Goal: Task Accomplishment & Management: Use online tool/utility

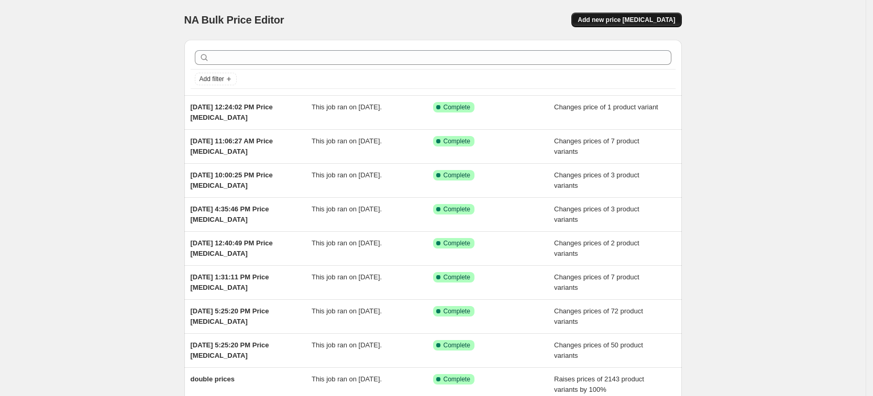
click at [635, 19] on span "Add new price [MEDICAL_DATA]" at bounding box center [625, 20] width 97 height 8
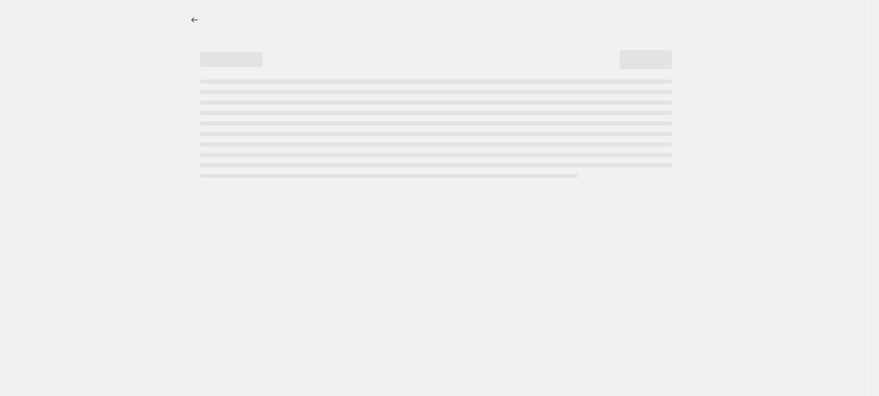
select select "percentage"
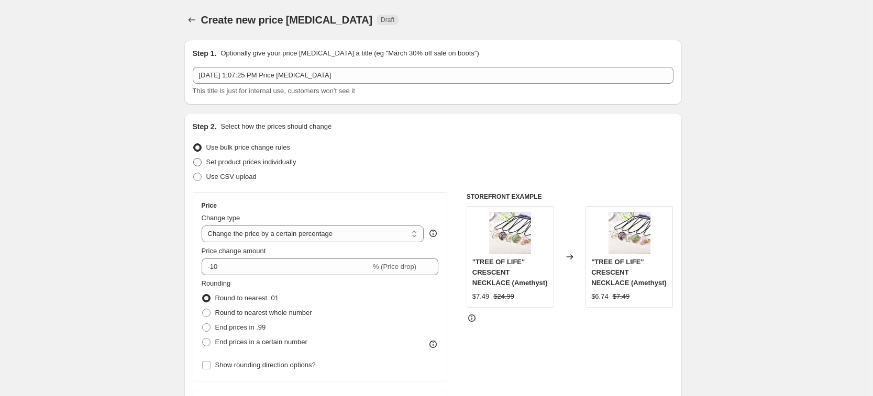
click at [258, 163] on span "Set product prices individually" at bounding box center [251, 162] width 90 height 8
click at [194, 159] on input "Set product prices individually" at bounding box center [193, 158] width 1 height 1
radio input "true"
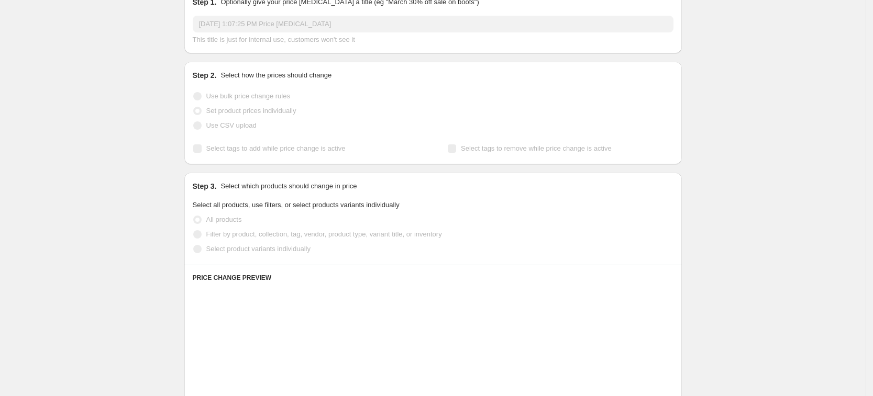
scroll to position [65, 0]
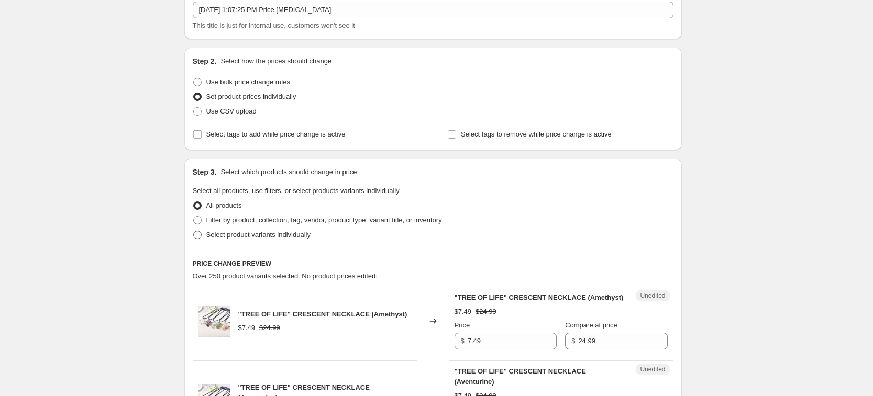
click at [253, 237] on span "Select product variants individually" at bounding box center [258, 235] width 104 height 8
click at [194, 231] on input "Select product variants individually" at bounding box center [193, 231] width 1 height 1
radio input "true"
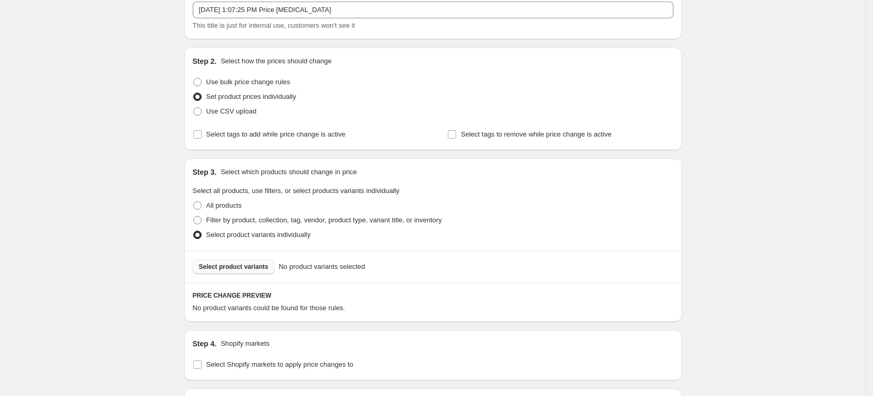
click at [243, 270] on span "Select product variants" at bounding box center [234, 267] width 70 height 8
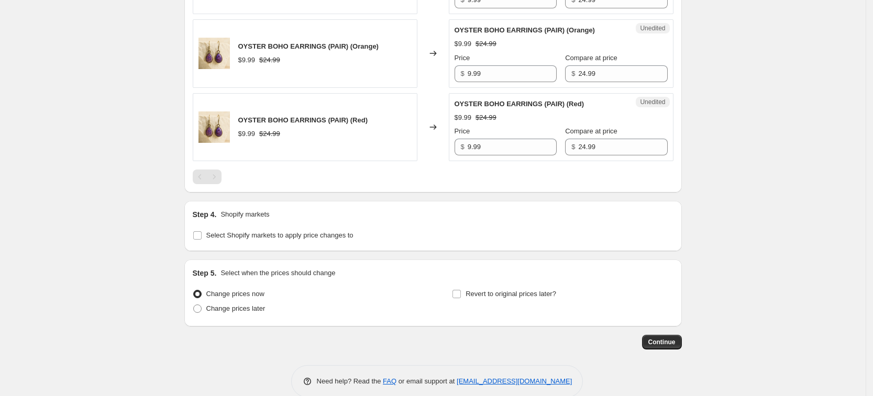
scroll to position [603, 0]
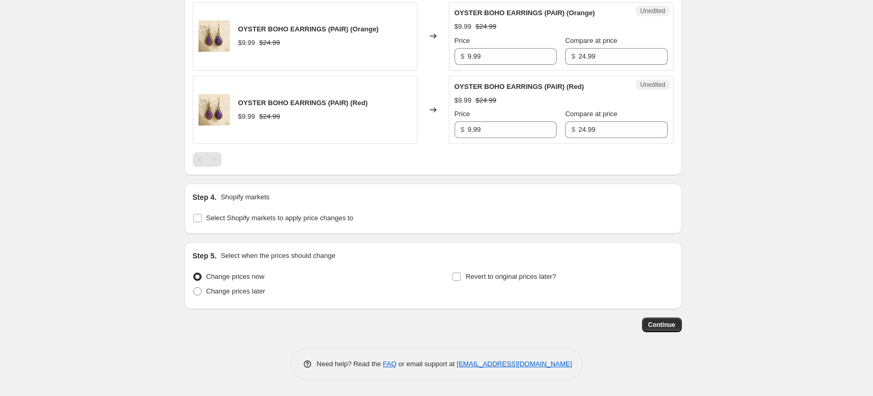
click at [292, 214] on span "Select Shopify markets to apply price changes to" at bounding box center [279, 218] width 147 height 8
click at [202, 214] on input "Select Shopify markets to apply price changes to" at bounding box center [197, 218] width 8 height 8
checkbox input "true"
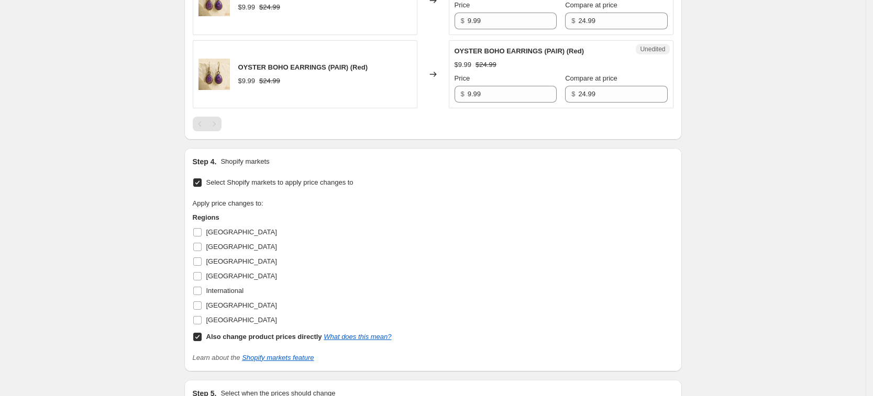
scroll to position [669, 0]
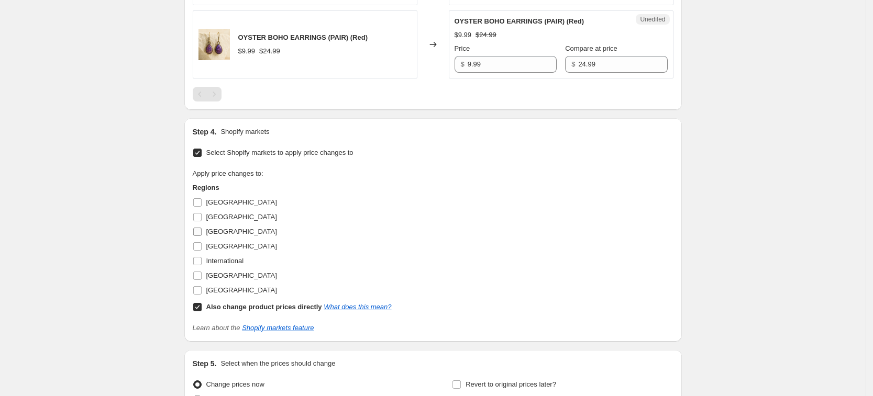
click at [226, 238] on label "[GEOGRAPHIC_DATA]" at bounding box center [235, 232] width 84 height 15
click at [202, 236] on input "[GEOGRAPHIC_DATA]" at bounding box center [197, 232] width 8 height 8
checkbox input "true"
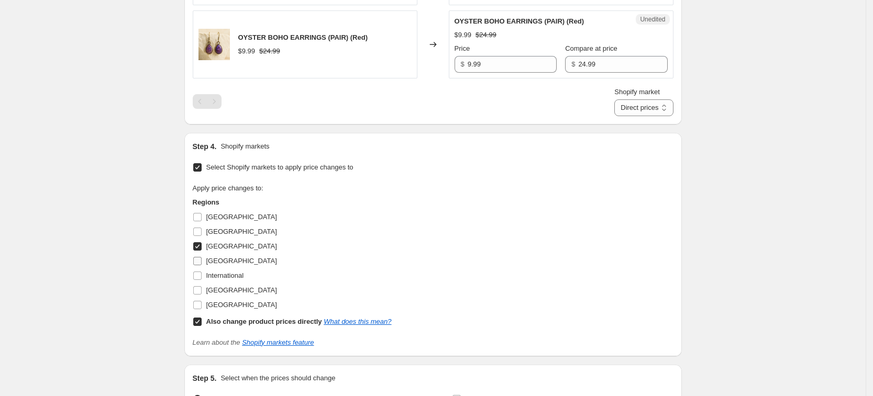
click at [228, 260] on span "[GEOGRAPHIC_DATA]" at bounding box center [241, 261] width 71 height 8
click at [202, 260] on input "[GEOGRAPHIC_DATA]" at bounding box center [197, 261] width 8 height 8
checkbox input "true"
click at [229, 286] on span "[GEOGRAPHIC_DATA]" at bounding box center [241, 290] width 71 height 8
click at [202, 286] on input "[GEOGRAPHIC_DATA]" at bounding box center [197, 290] width 8 height 8
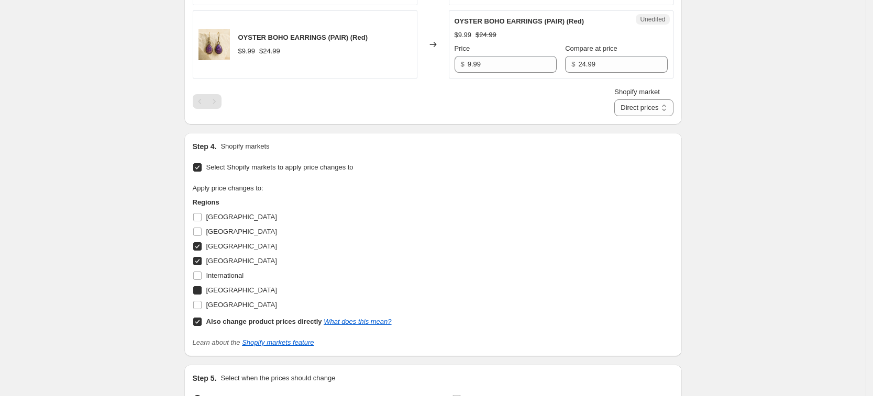
checkbox input "true"
click at [226, 312] on div "Regions [GEOGRAPHIC_DATA] [GEOGRAPHIC_DATA] [GEOGRAPHIC_DATA] [GEOGRAPHIC_DATA]…" at bounding box center [292, 263] width 199 height 132
click at [235, 306] on span "[GEOGRAPHIC_DATA]" at bounding box center [241, 305] width 71 height 8
click at [202, 306] on input "[GEOGRAPHIC_DATA]" at bounding box center [197, 305] width 8 height 8
checkbox input "true"
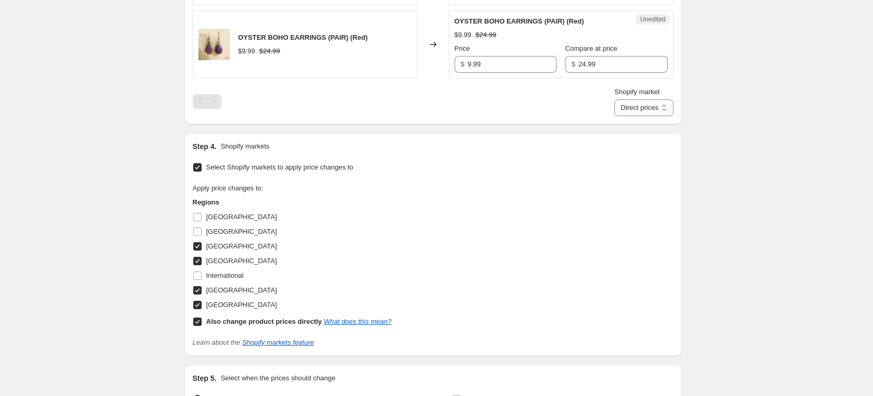
click at [239, 315] on label "Also change product prices directly What does this mean?" at bounding box center [292, 322] width 199 height 15
click at [202, 318] on input "Also change product prices directly What does this mean?" at bounding box center [197, 322] width 8 height 8
checkbox input "false"
select select "34367439004"
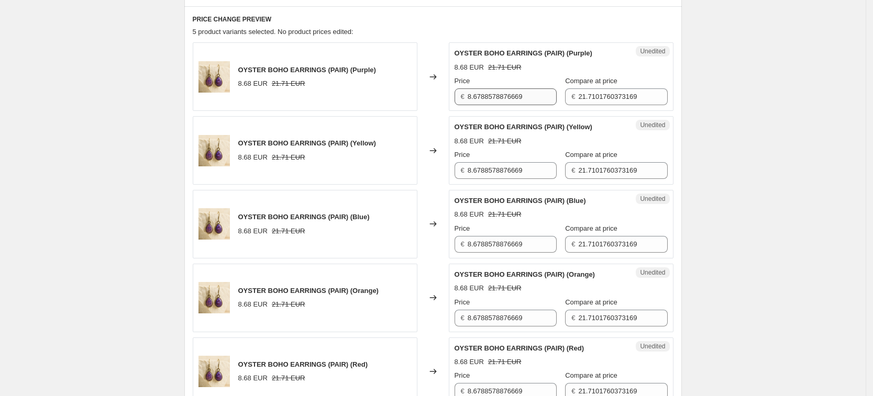
scroll to position [276, 0]
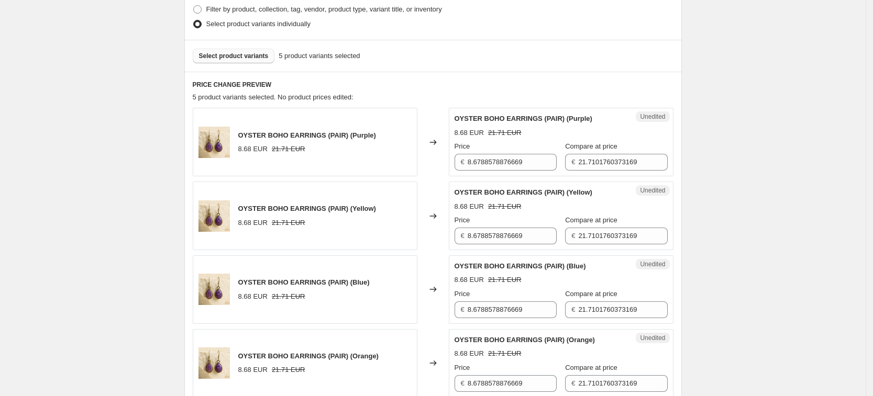
click at [500, 171] on div "Unedited OYSTER BOHO EARRINGS (PAIR) (Purple) 8.68 EUR 21.71 EUR Price € 8.6788…" at bounding box center [561, 142] width 225 height 69
click at [500, 163] on input "8.6788578876669" at bounding box center [511, 162] width 89 height 17
type input "9.99"
type input "24.99"
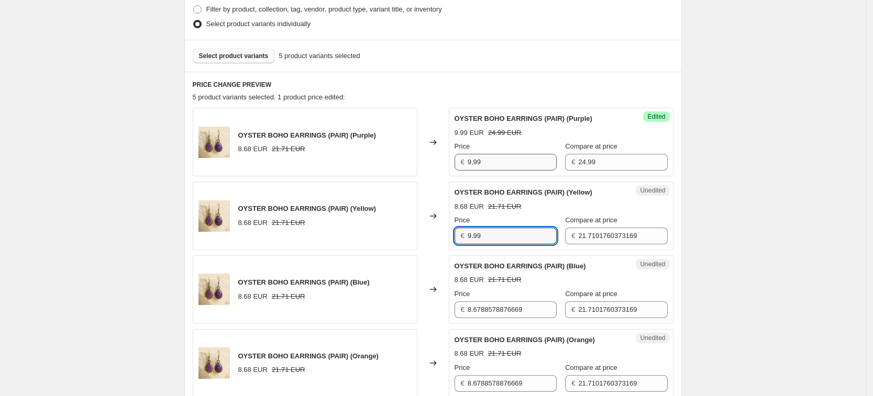
type input "9.99"
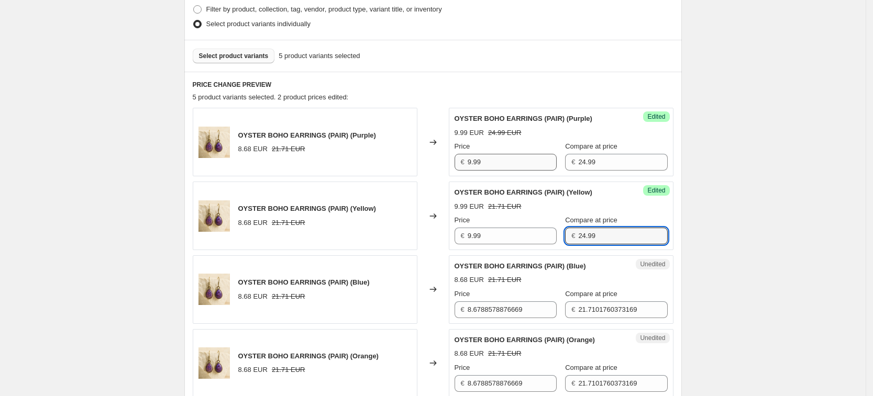
type input "24.99"
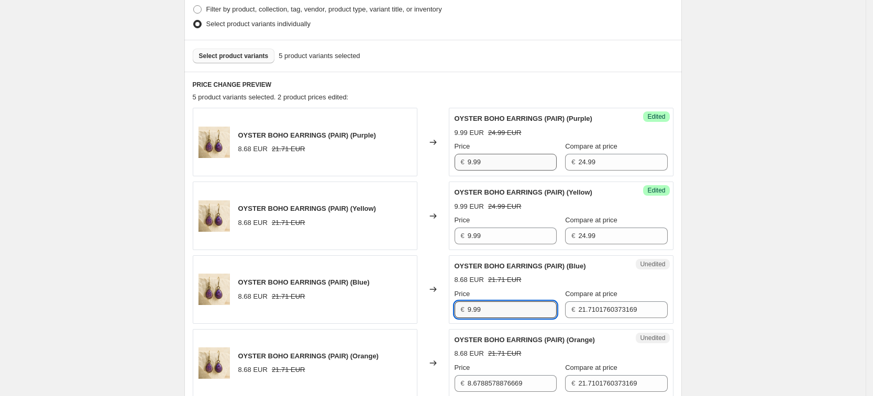
type input "9.99"
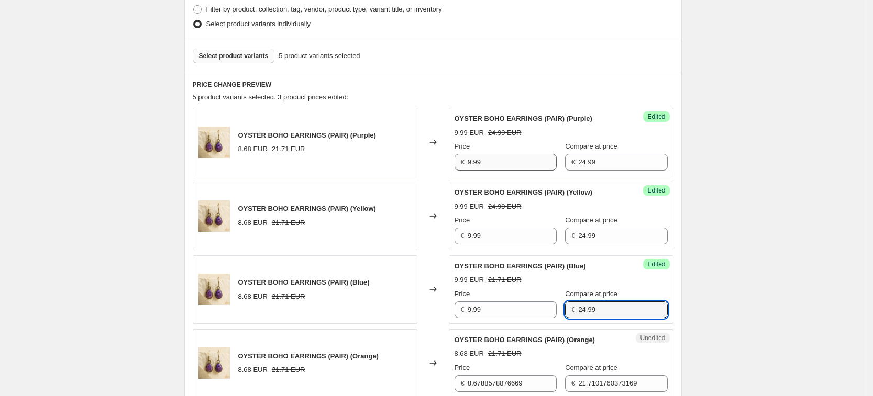
type input "24.99"
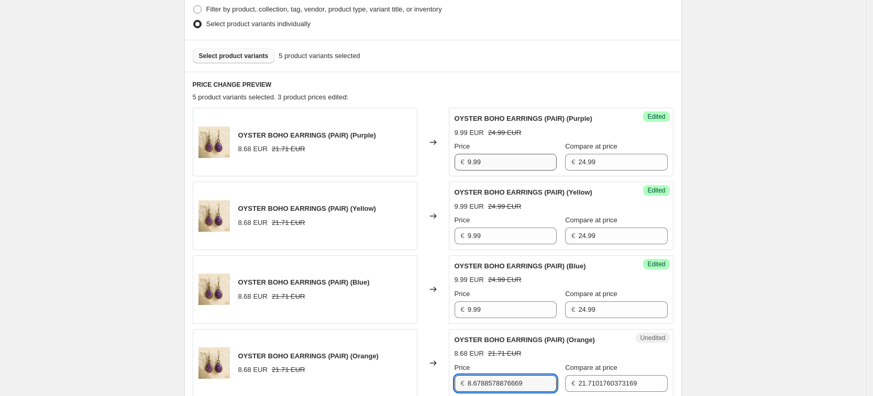
type input "."
type input "9.99"
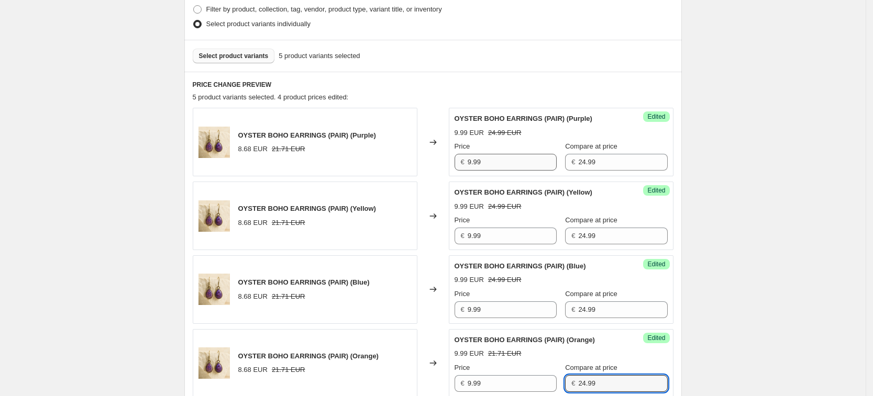
type input "24.99"
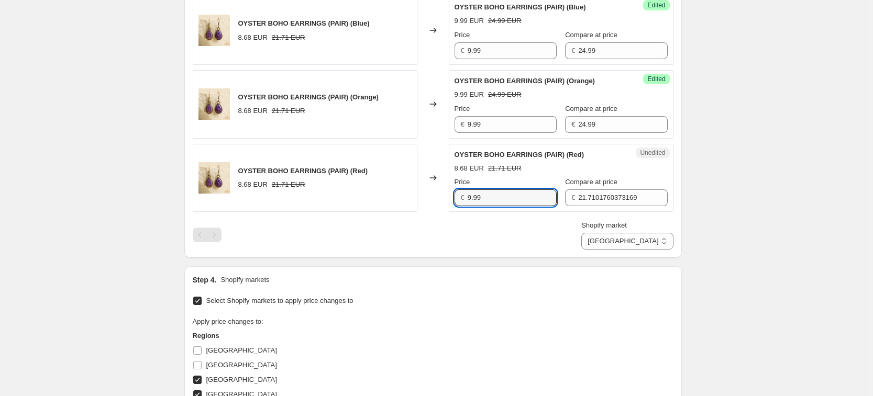
type input "9.99"
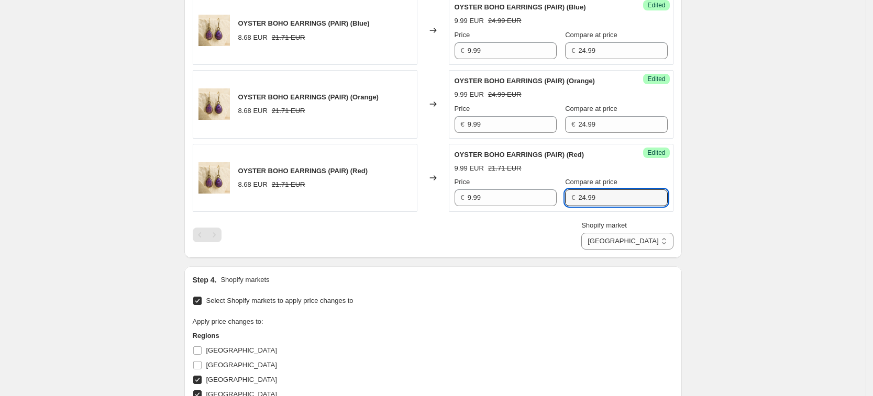
type input "24.99"
click at [516, 249] on div "Shopify market [GEOGRAPHIC_DATA] [GEOGRAPHIC_DATA] [GEOGRAPHIC_DATA] [GEOGRAPHI…" at bounding box center [433, 234] width 480 height 29
click at [656, 245] on select "[GEOGRAPHIC_DATA] [GEOGRAPHIC_DATA] [GEOGRAPHIC_DATA] [GEOGRAPHIC_DATA]" at bounding box center [627, 241] width 92 height 17
select select "34367406236"
click at [628, 250] on select "[GEOGRAPHIC_DATA] [GEOGRAPHIC_DATA] [GEOGRAPHIC_DATA] [GEOGRAPHIC_DATA]" at bounding box center [627, 241] width 92 height 17
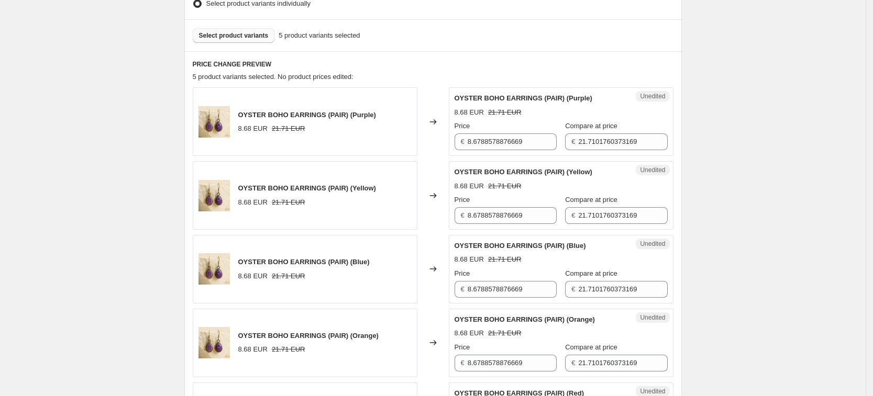
scroll to position [274, 0]
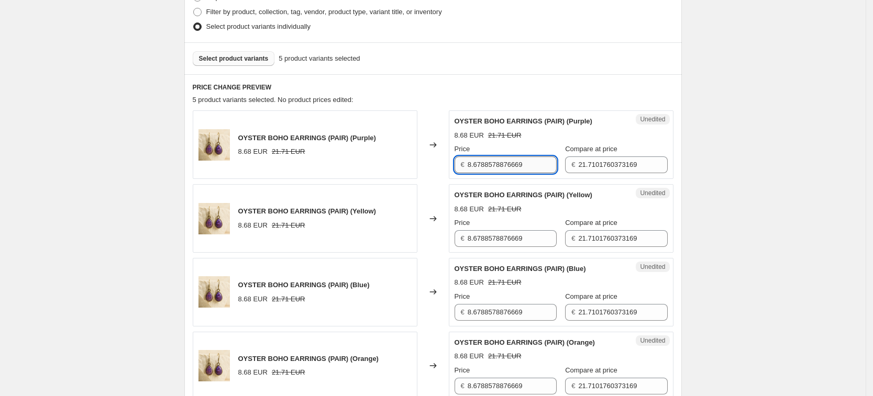
click at [518, 160] on input "8.6788578876669" at bounding box center [511, 165] width 89 height 17
type input "9.99"
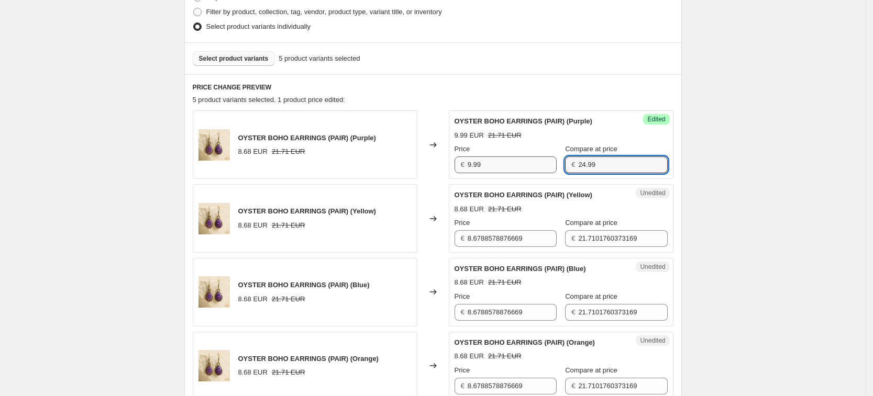
type input "24.99"
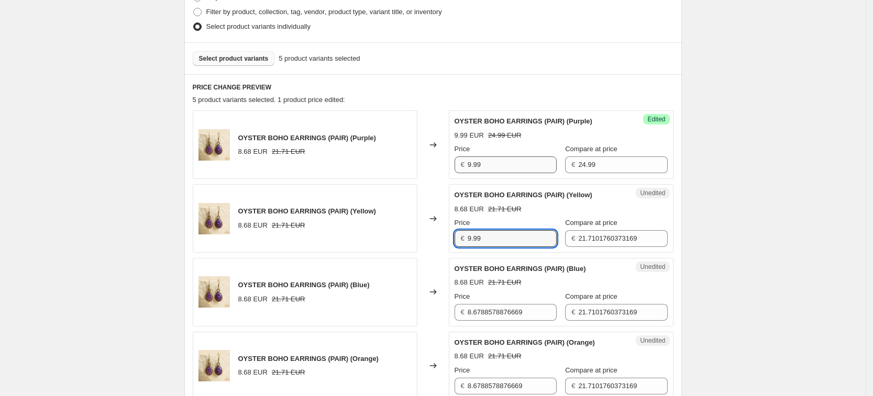
type input "9.99"
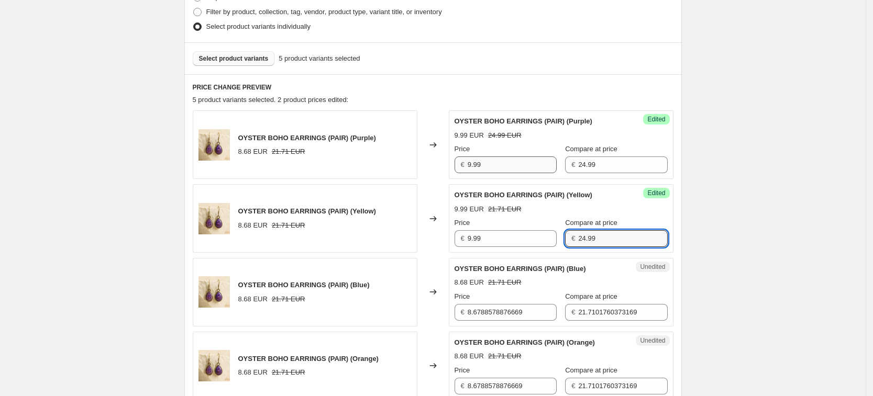
type input "24.99"
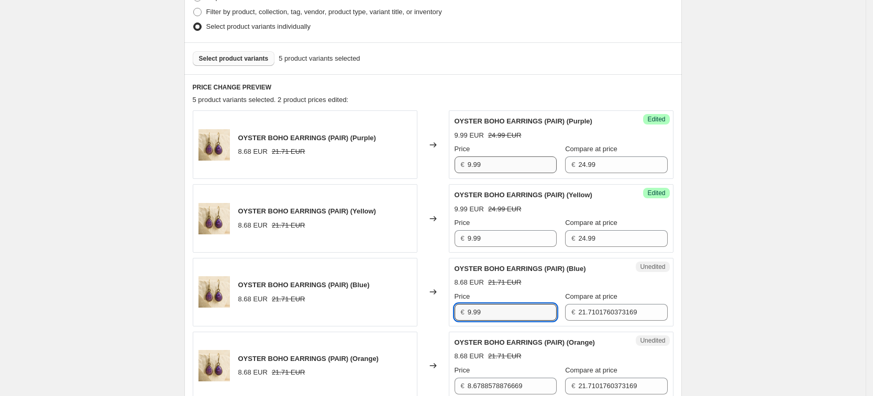
type input "9.99"
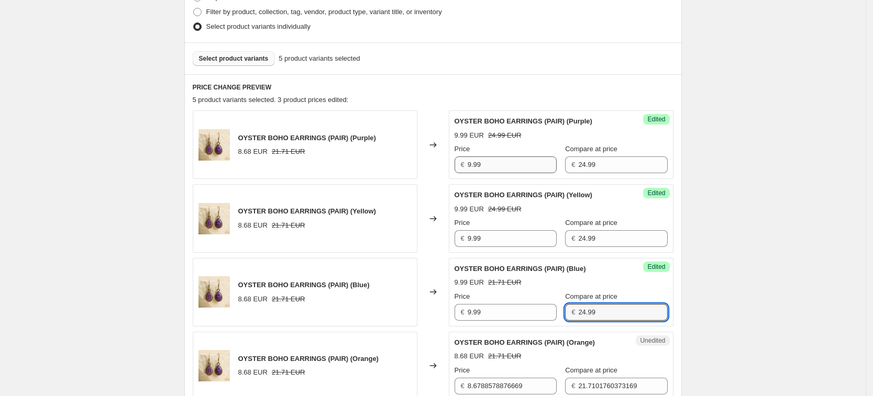
type input "24.99"
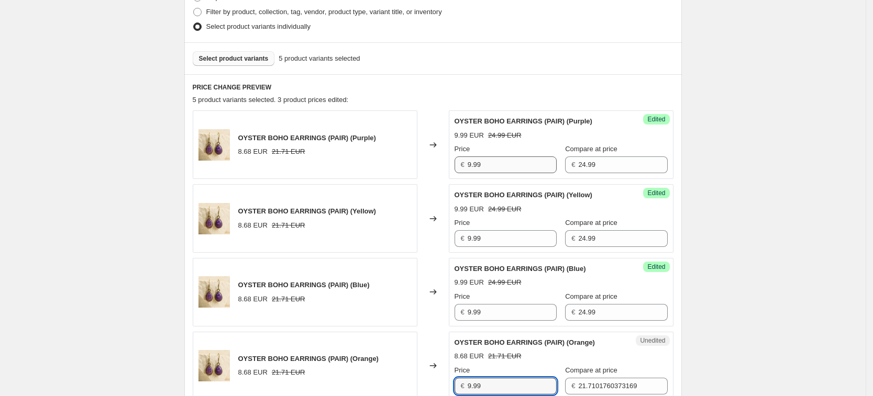
type input "9.99"
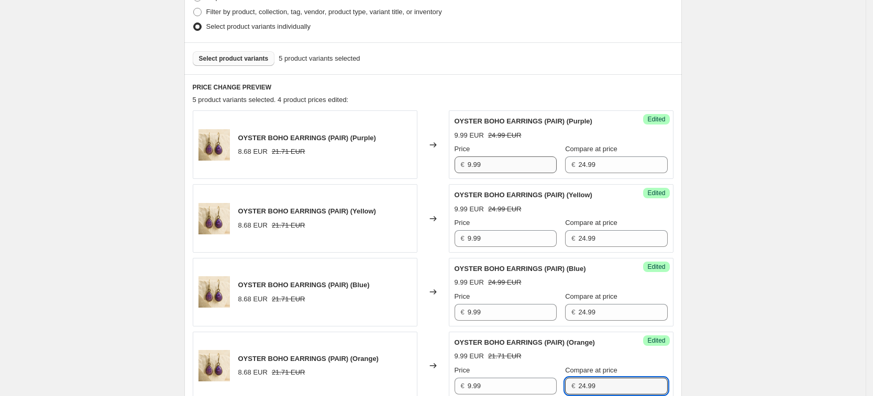
type input "24.99"
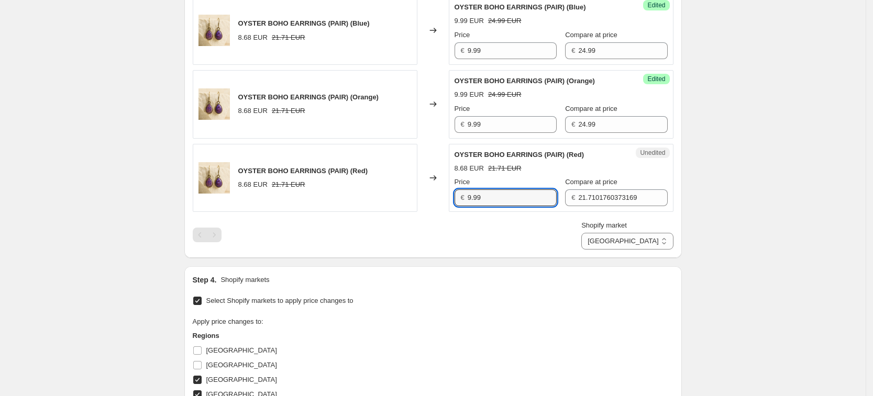
type input "9.99"
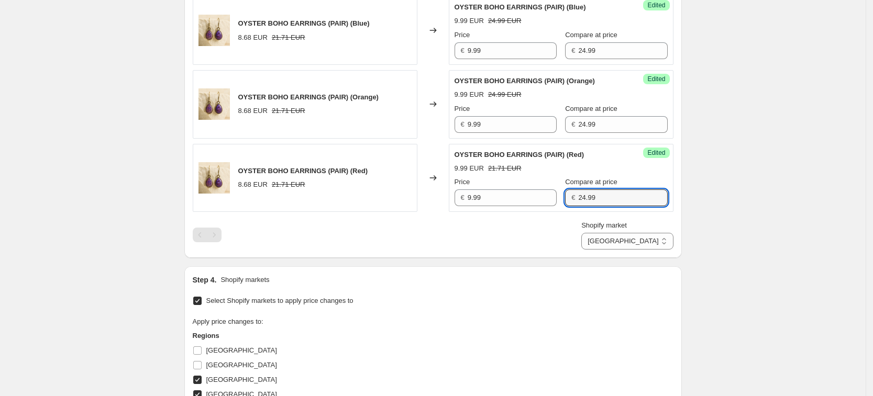
type input "24.99"
click at [598, 228] on div "Shopify market [GEOGRAPHIC_DATA] [GEOGRAPHIC_DATA] [GEOGRAPHIC_DATA] [GEOGRAPHI…" at bounding box center [433, 234] width 480 height 29
drag, startPoint x: 659, startPoint y: 235, endPoint x: 657, endPoint y: 245, distance: 10.6
click at [659, 235] on select "[GEOGRAPHIC_DATA] [GEOGRAPHIC_DATA] [GEOGRAPHIC_DATA] [GEOGRAPHIC_DATA]" at bounding box center [627, 241] width 92 height 17
select select "34367209628"
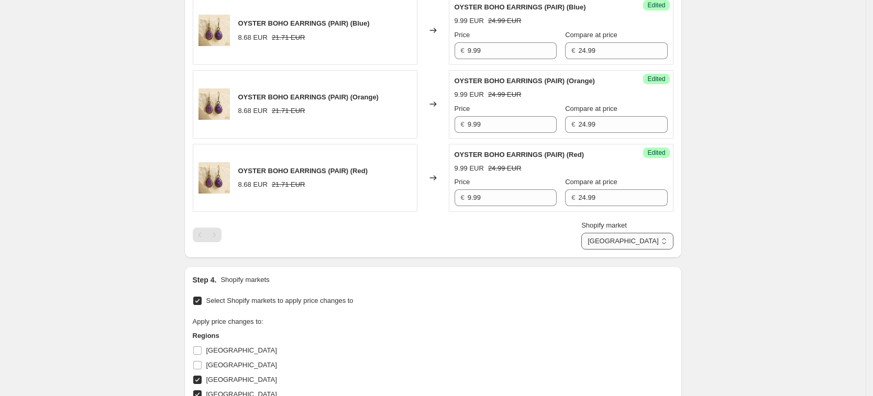
click at [606, 250] on select "[GEOGRAPHIC_DATA] [GEOGRAPHIC_DATA] [GEOGRAPHIC_DATA] [GEOGRAPHIC_DATA]" at bounding box center [627, 241] width 92 height 17
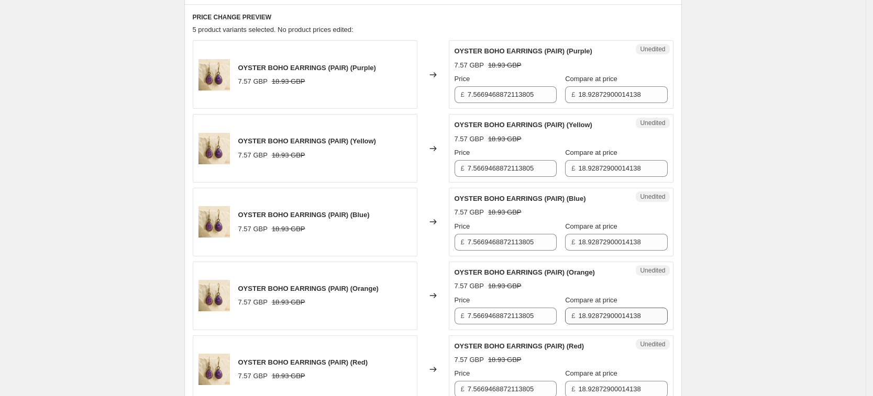
scroll to position [274, 0]
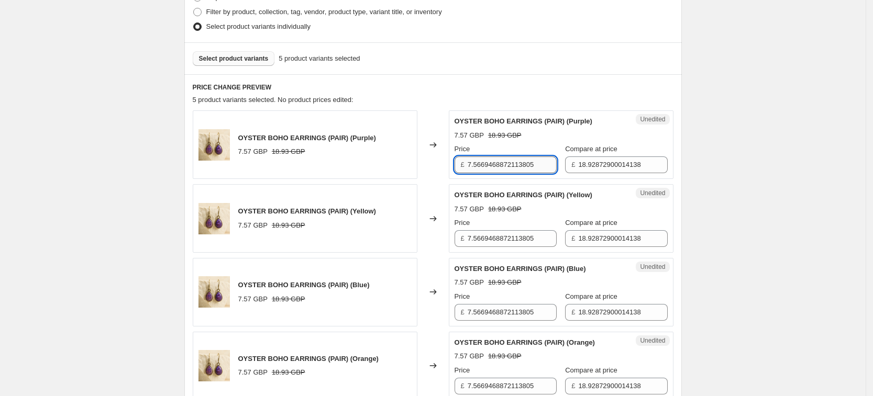
click at [524, 170] on input "7.5669468872113805" at bounding box center [511, 165] width 89 height 17
type input "9.99"
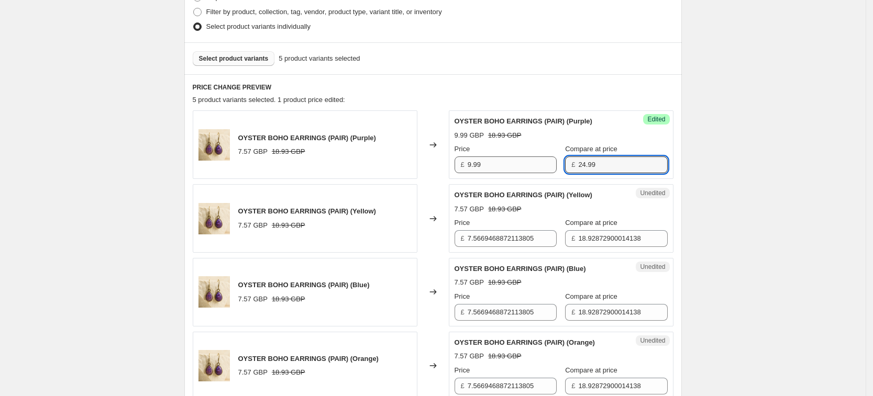
type input "24.99"
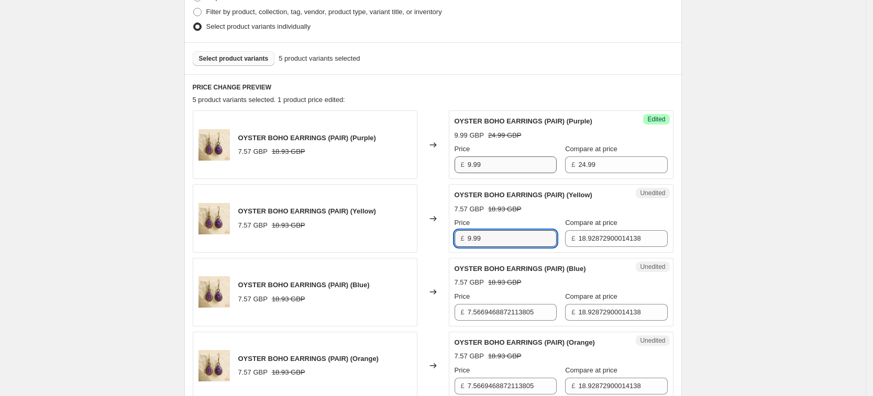
type input "9.99"
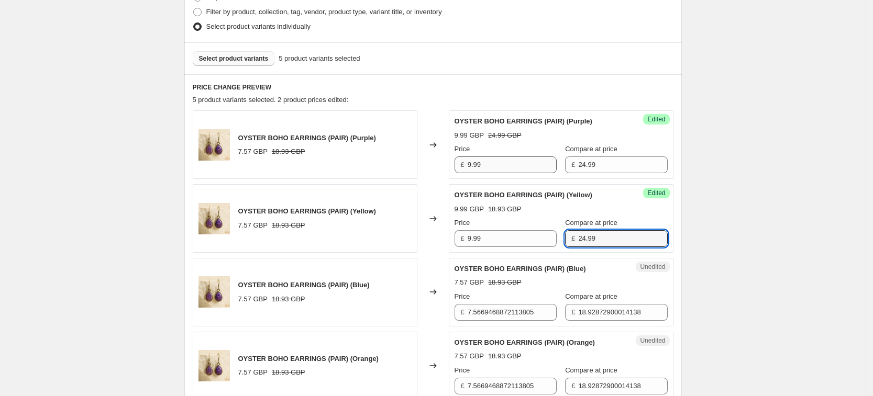
type input "24.99"
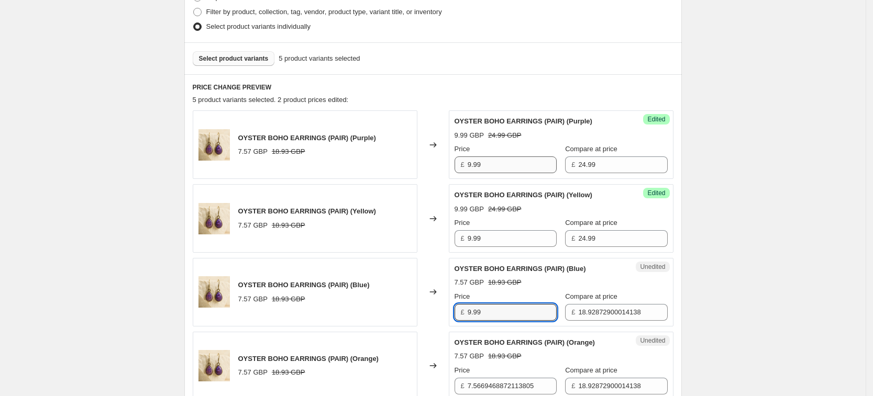
type input "9.99"
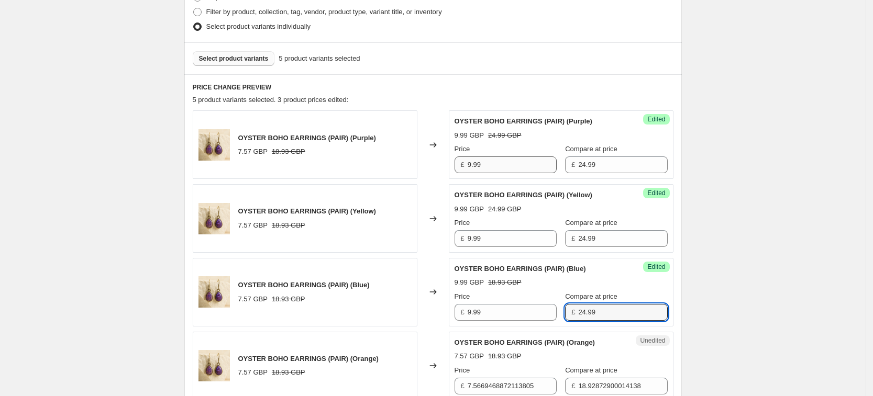
type input "24.99"
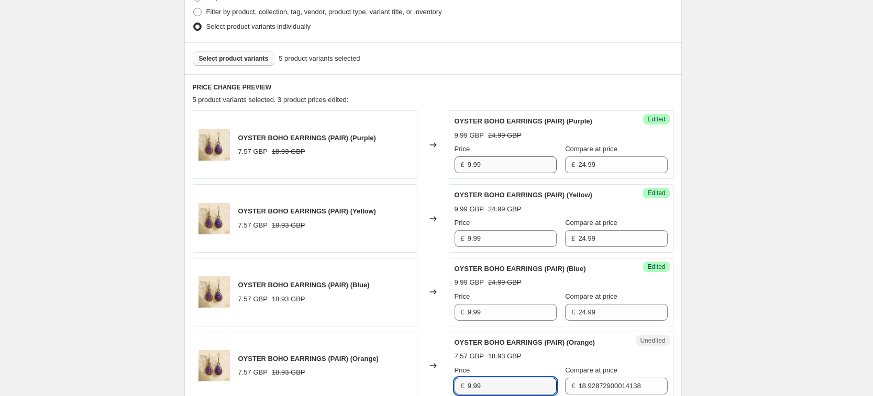
type input "9.99"
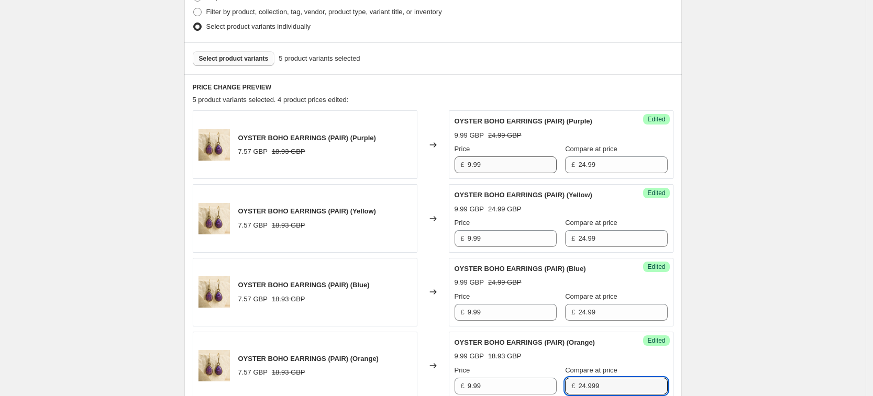
type input "24.999"
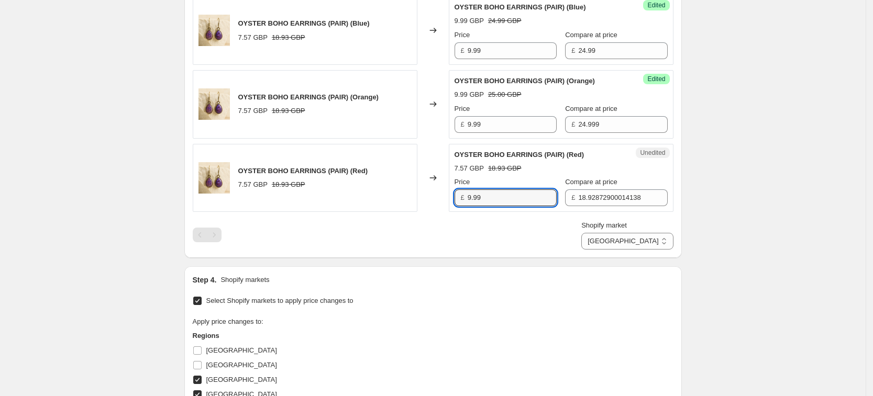
type input "9.99"
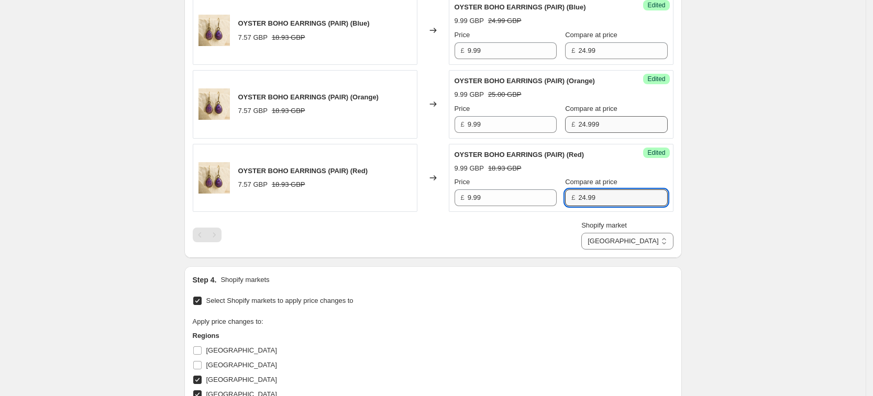
type input "24.99"
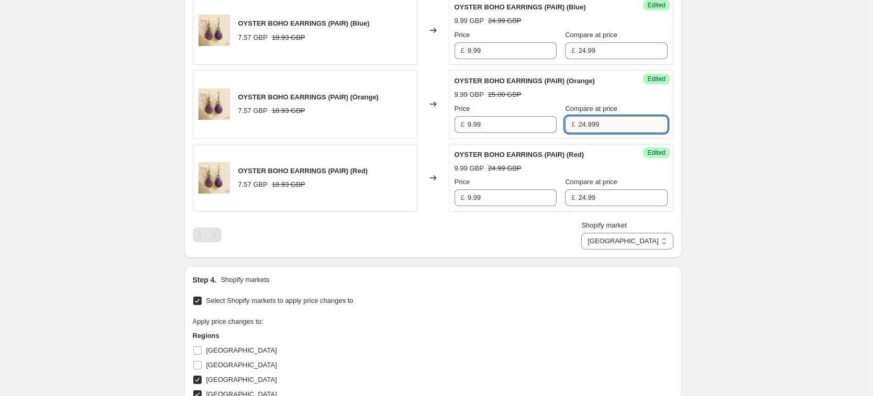
click at [600, 119] on input "24.999" at bounding box center [622, 124] width 89 height 17
type input "24.99"
click at [559, 276] on div "Step 4. Shopify markets" at bounding box center [433, 280] width 480 height 10
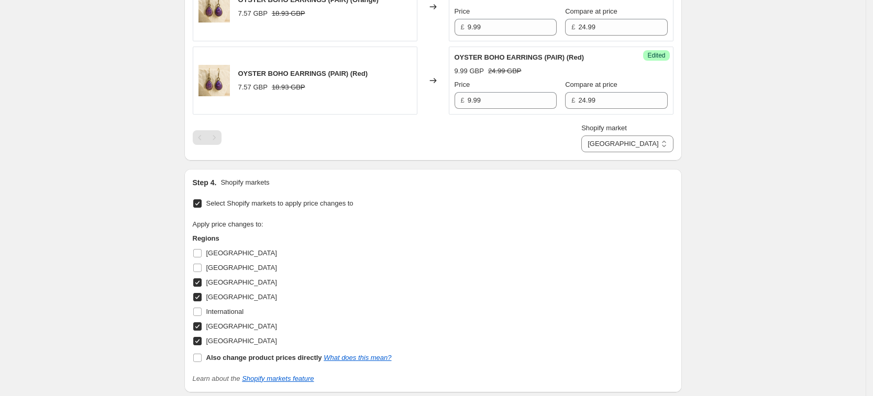
scroll to position [791, 0]
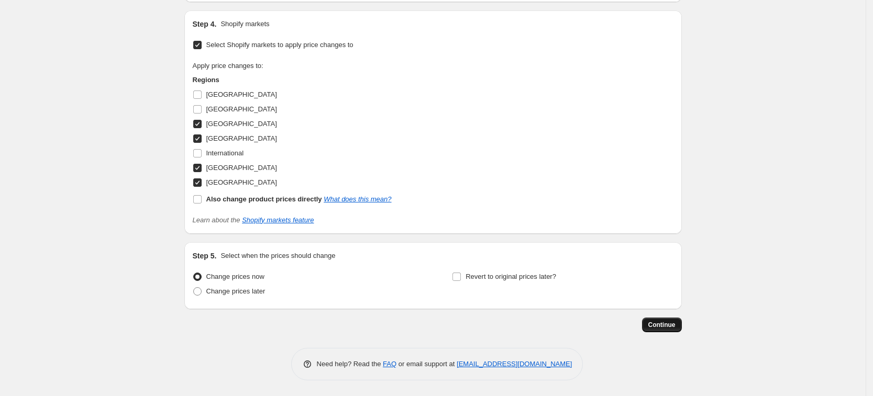
click at [666, 324] on span "Continue" at bounding box center [661, 325] width 27 height 8
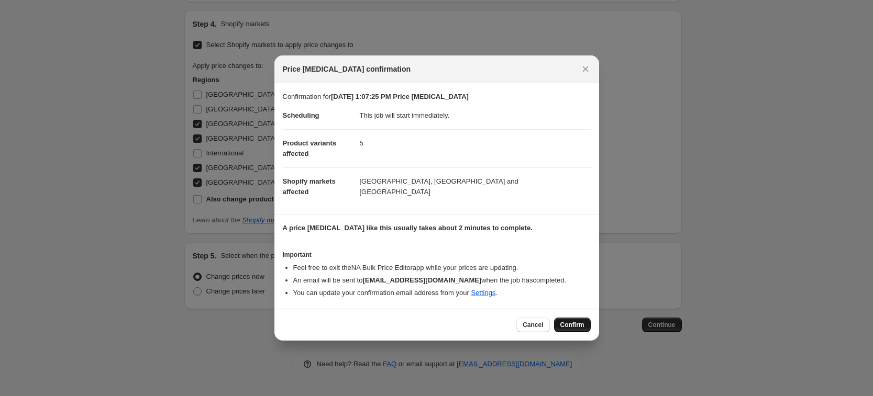
click at [585, 326] on button "Confirm" at bounding box center [572, 325] width 37 height 15
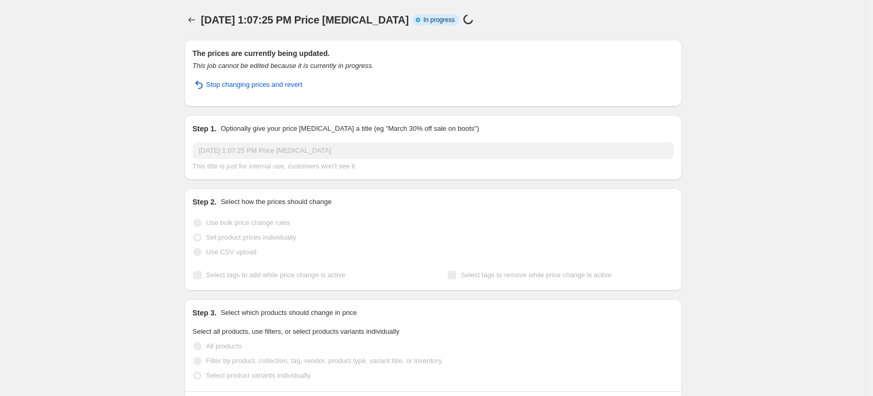
select select "34367209628"
